Goal: Information Seeking & Learning: Learn about a topic

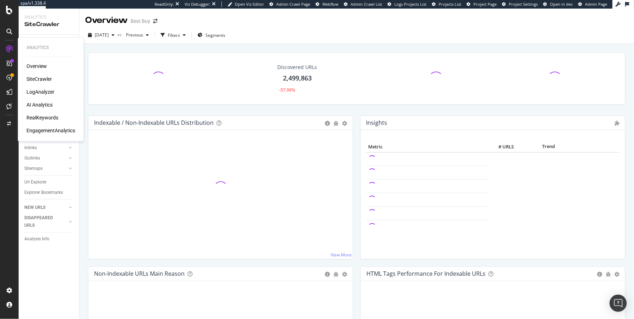
click at [38, 103] on div "AI Analytics" at bounding box center [39, 104] width 26 height 7
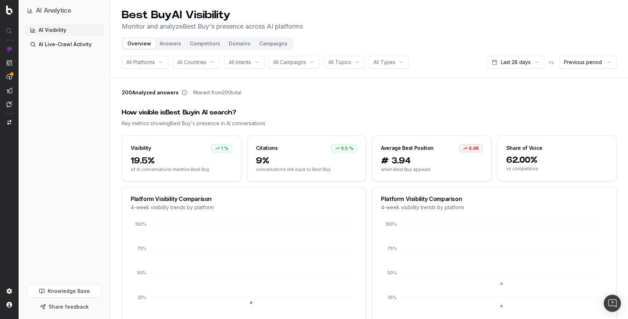
click at [55, 293] on link "Knowledge Base" at bounding box center [64, 291] width 74 height 13
click at [69, 45] on link "AI Live-Crawl Activity" at bounding box center [64, 44] width 80 height 11
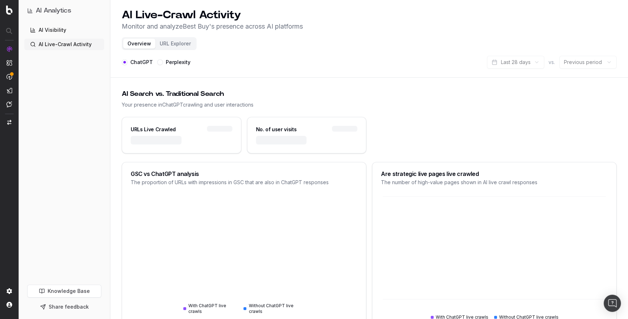
click at [57, 32] on link "AI Visibility" at bounding box center [64, 29] width 80 height 11
